Goal: Navigation & Orientation: Find specific page/section

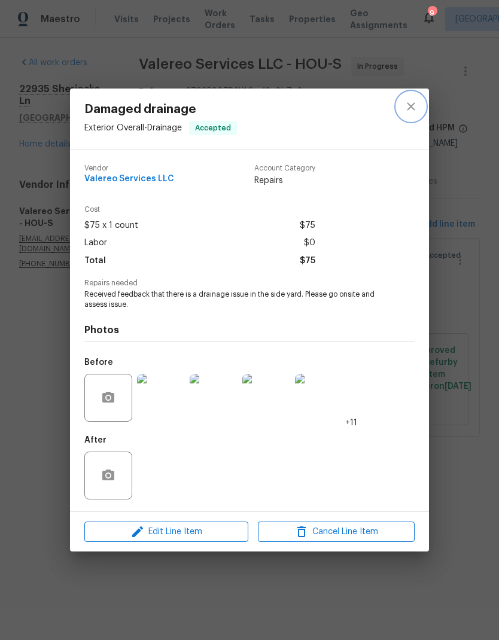
click at [410, 104] on icon "close" at bounding box center [411, 106] width 8 height 8
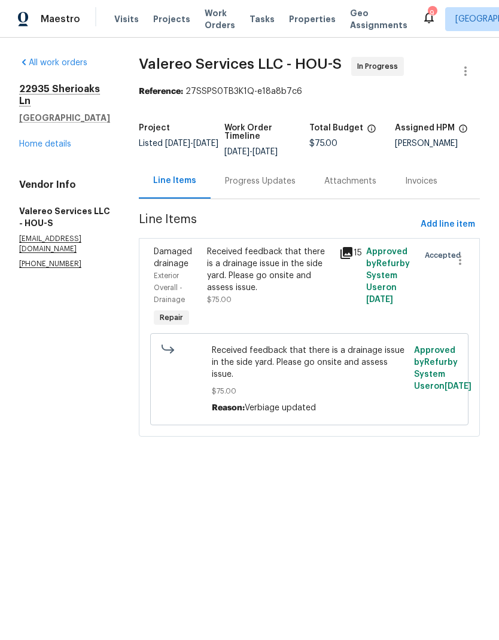
click at [36, 140] on link "Home details" at bounding box center [45, 144] width 52 height 8
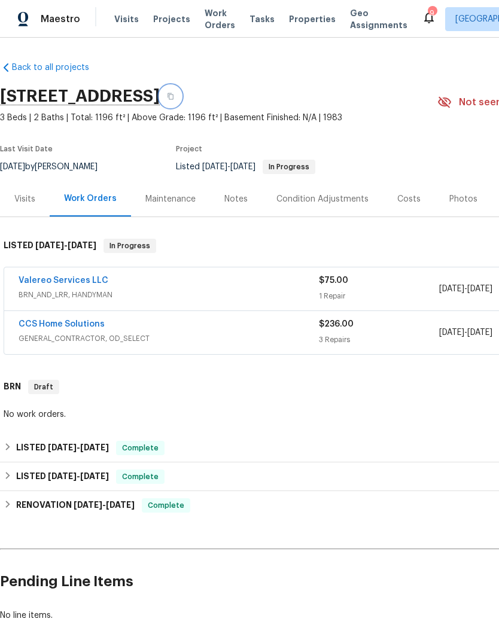
click at [181, 96] on button "button" at bounding box center [171, 97] width 22 height 22
click at [29, 194] on div "Visits" at bounding box center [24, 199] width 21 height 12
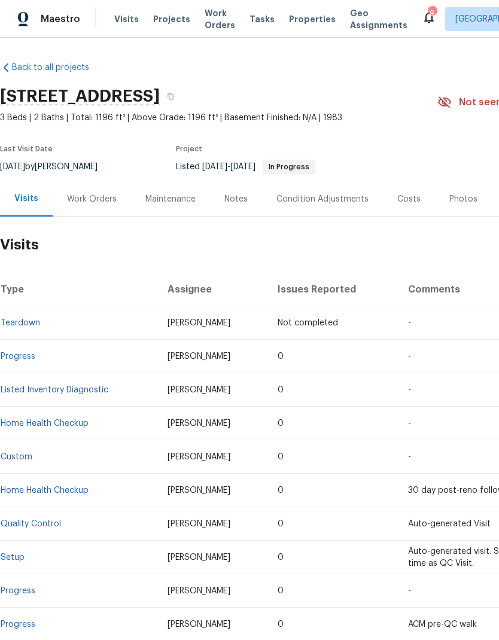
click at [84, 193] on div "Work Orders" at bounding box center [92, 199] width 50 height 12
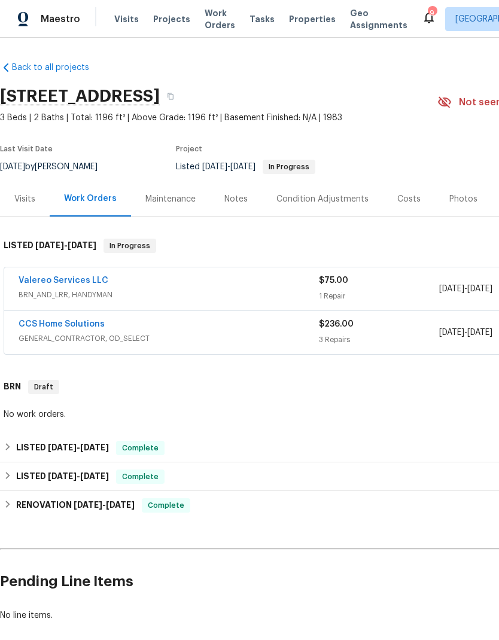
click at [74, 280] on link "Valereo Services LLC" at bounding box center [64, 280] width 90 height 8
